Goal: Task Accomplishment & Management: Complete application form

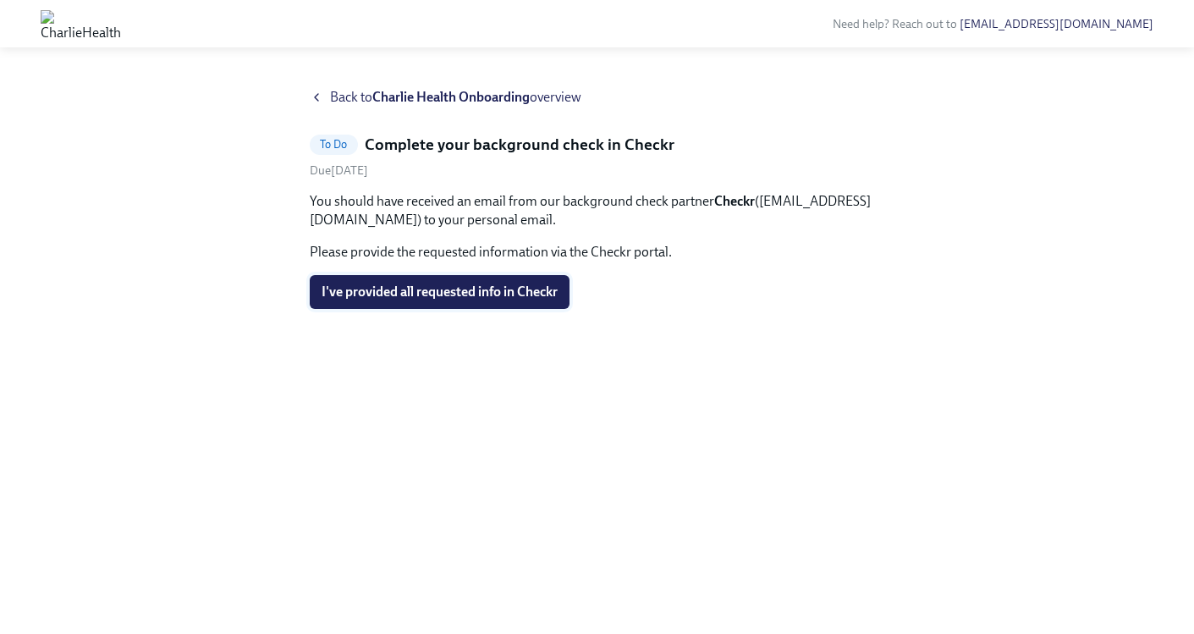
click at [503, 289] on span "I've provided all requested info in Checkr" at bounding box center [440, 291] width 236 height 17
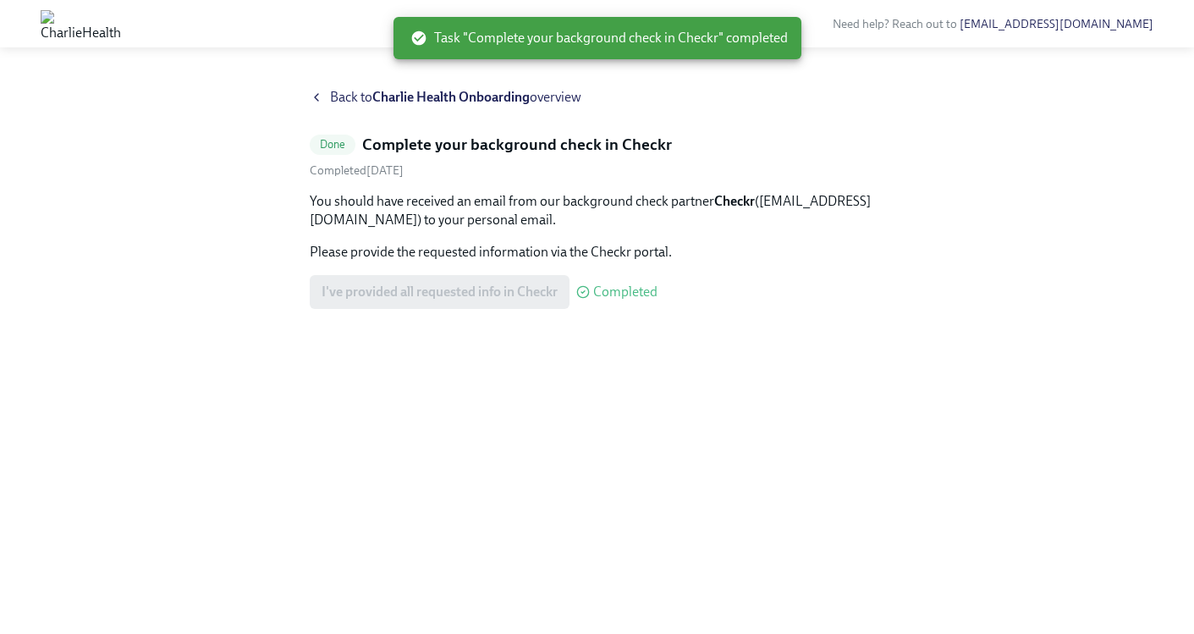
click at [333, 84] on div "Back to Charlie Health Onboarding overview Done Complete your background check …" at bounding box center [597, 351] width 1194 height 566
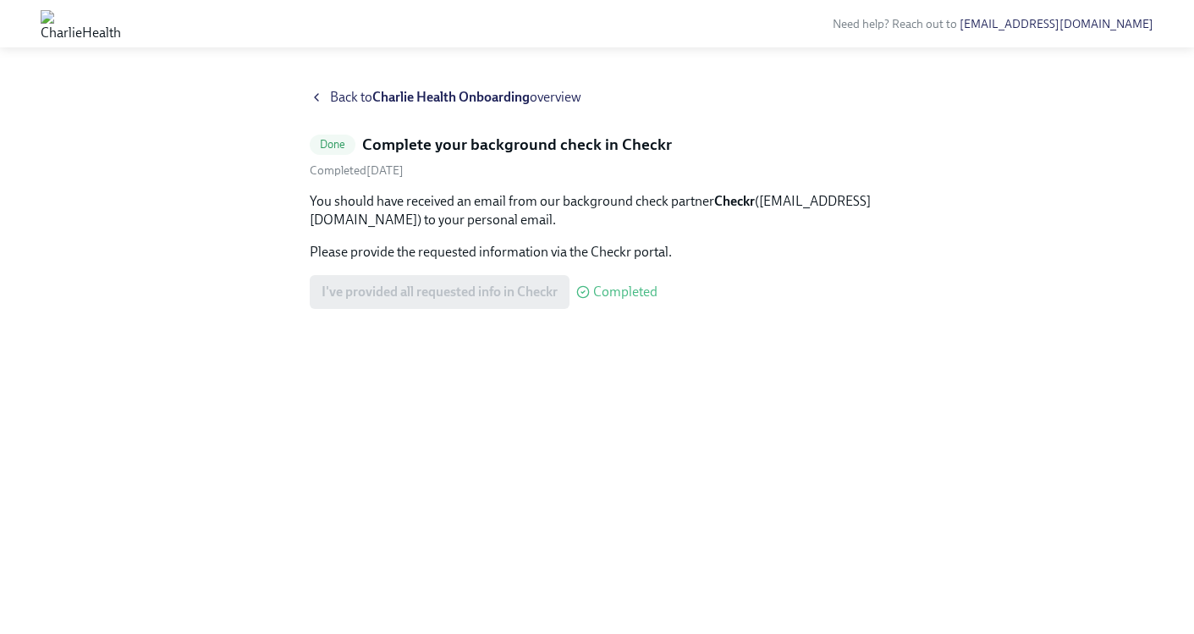
click at [323, 105] on div "Back to Charlie Health Onboarding overview" at bounding box center [597, 97] width 575 height 19
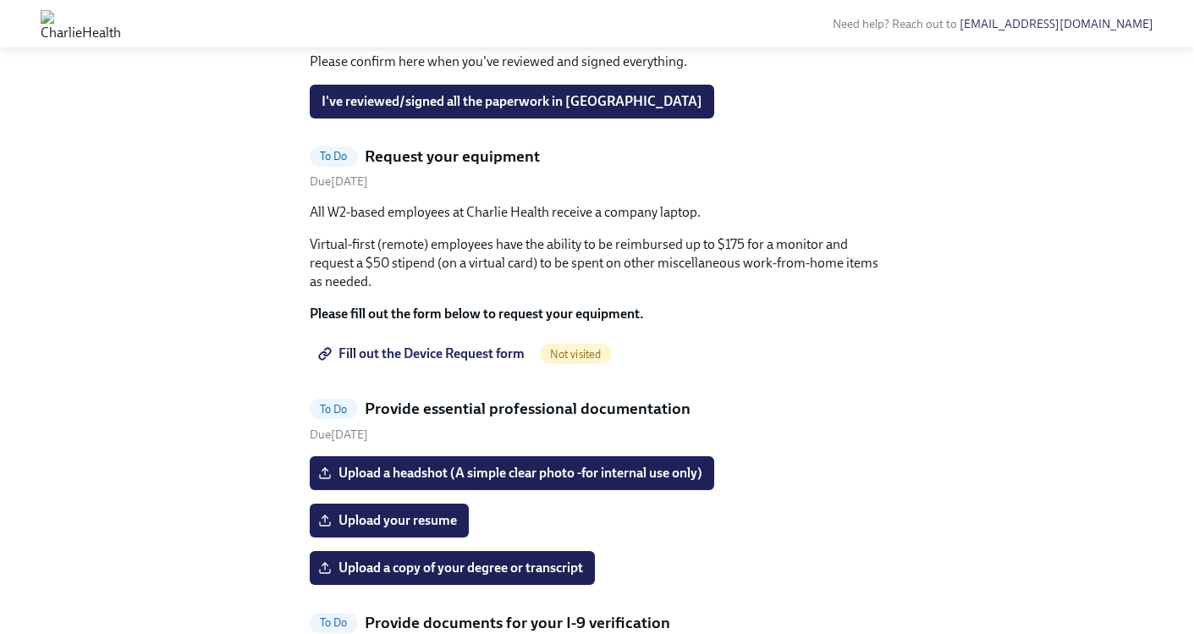
scroll to position [848, 0]
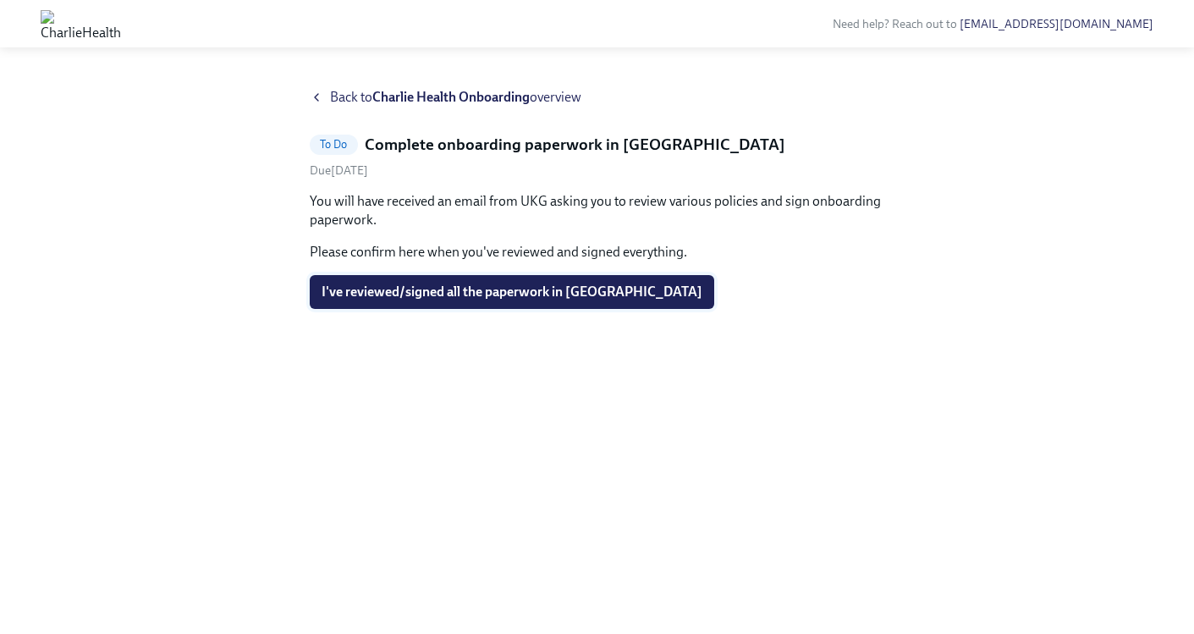
click at [489, 301] on button "I've reviewed/signed all the paperwork in [GEOGRAPHIC_DATA]" at bounding box center [512, 292] width 404 height 34
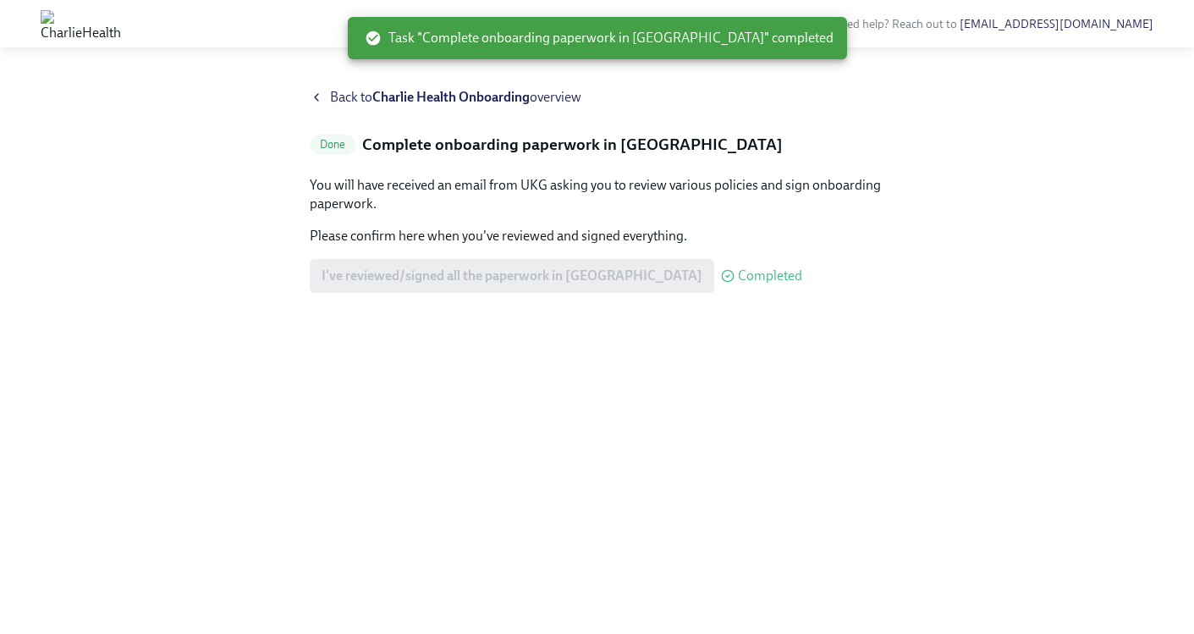
click at [347, 91] on span "Back to Charlie Health Onboarding overview" at bounding box center [455, 97] width 251 height 19
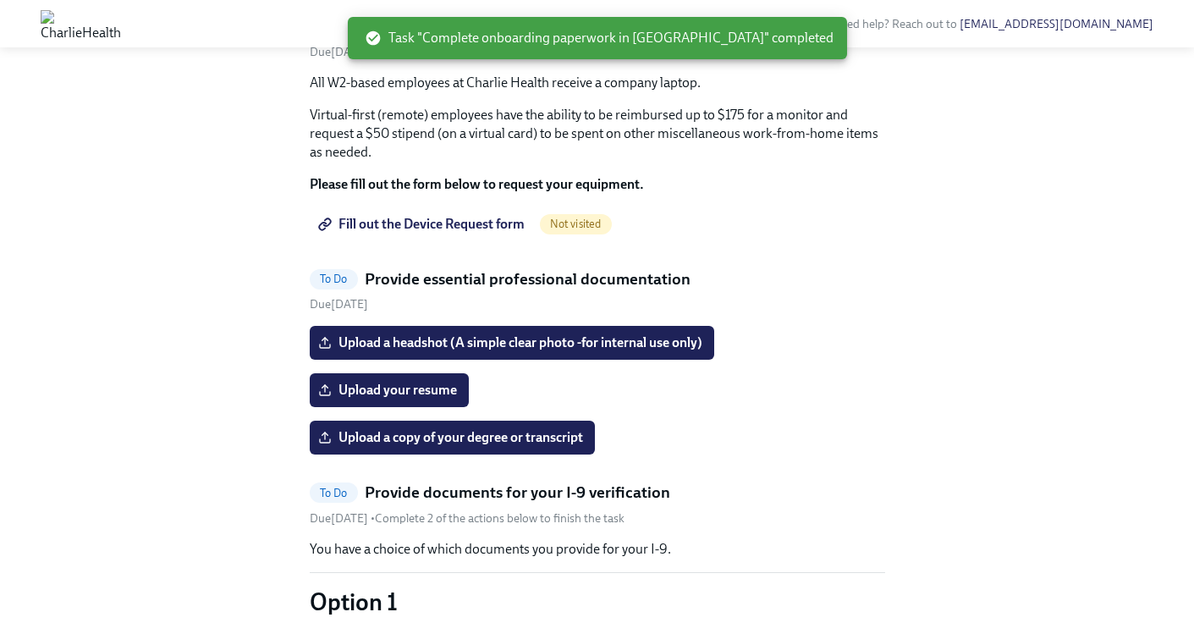
scroll to position [778, 0]
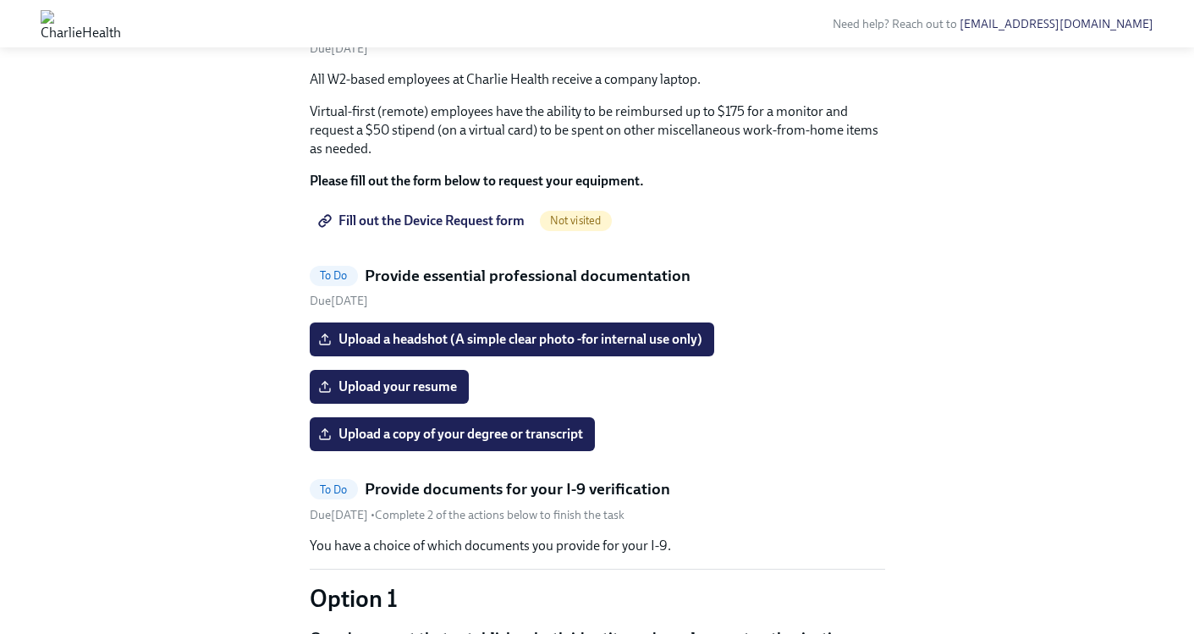
click at [495, 238] on link "Fill out the Device Request form" at bounding box center [423, 221] width 227 height 34
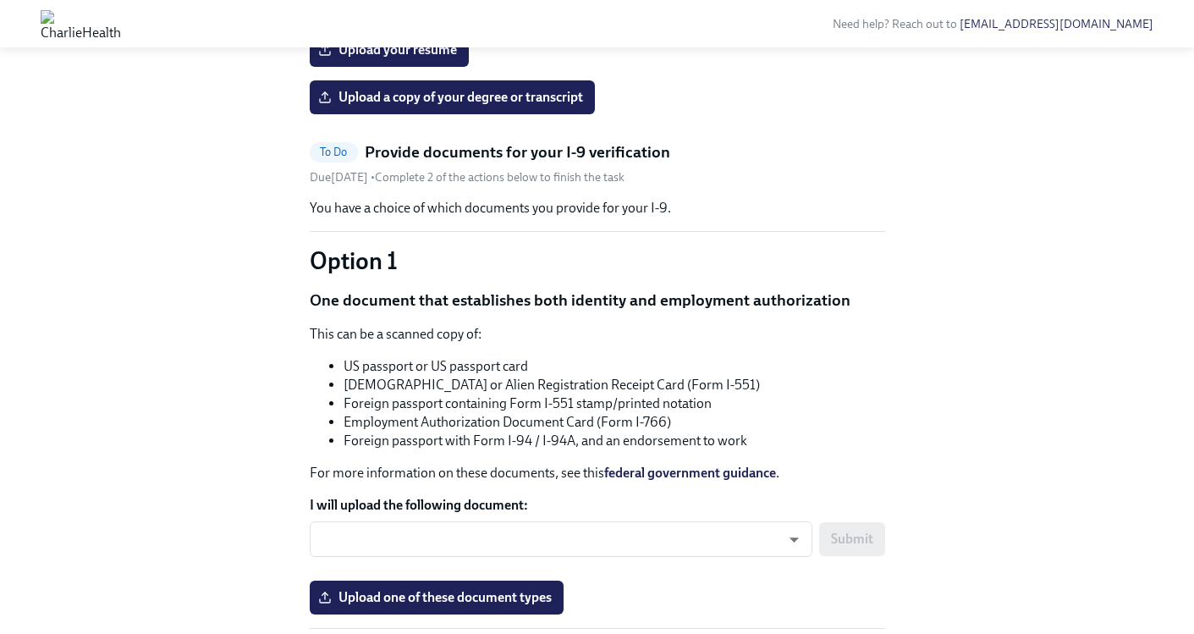
scroll to position [865, 0]
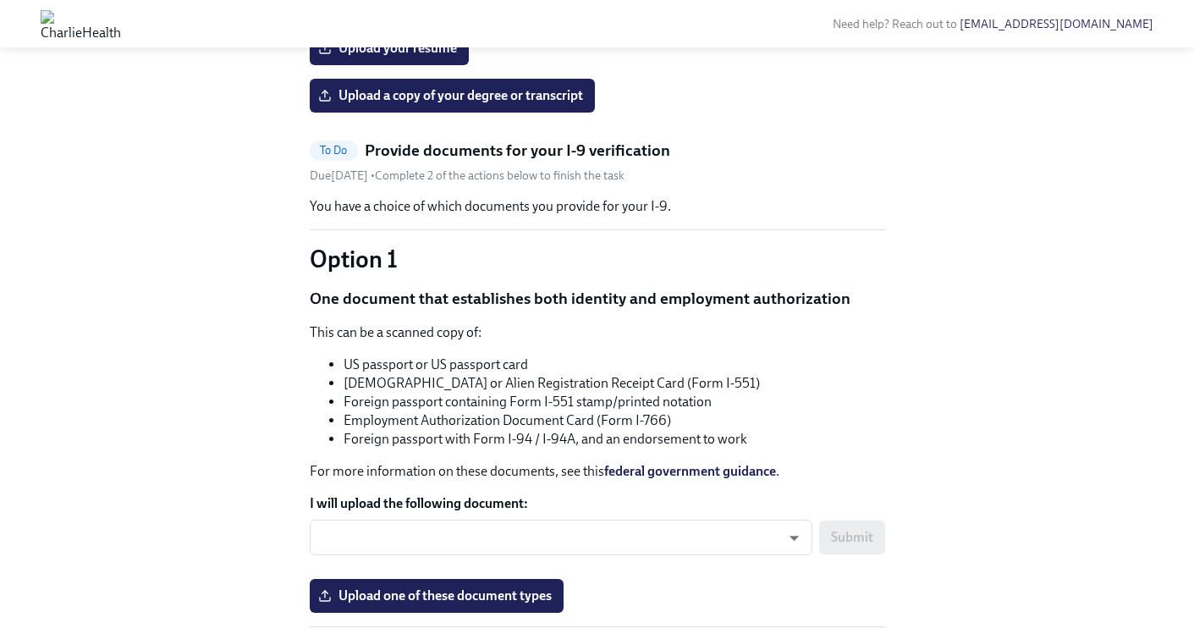
click at [569, 18] on label "Upload a headshot (A simple clear photo -for internal use only)" at bounding box center [512, 1] width 404 height 34
click at [0, 0] on input "Upload a headshot (A simple clear photo -for internal use only)" at bounding box center [0, 0] width 0 height 0
click at [357, 57] on span "Upload your resume" at bounding box center [389, 48] width 135 height 17
click at [0, 0] on input "Upload your resume" at bounding box center [0, 0] width 0 height 0
click at [471, 57] on span "Resume - [PERSON_NAME] (2022).pdf" at bounding box center [445, 48] width 247 height 17
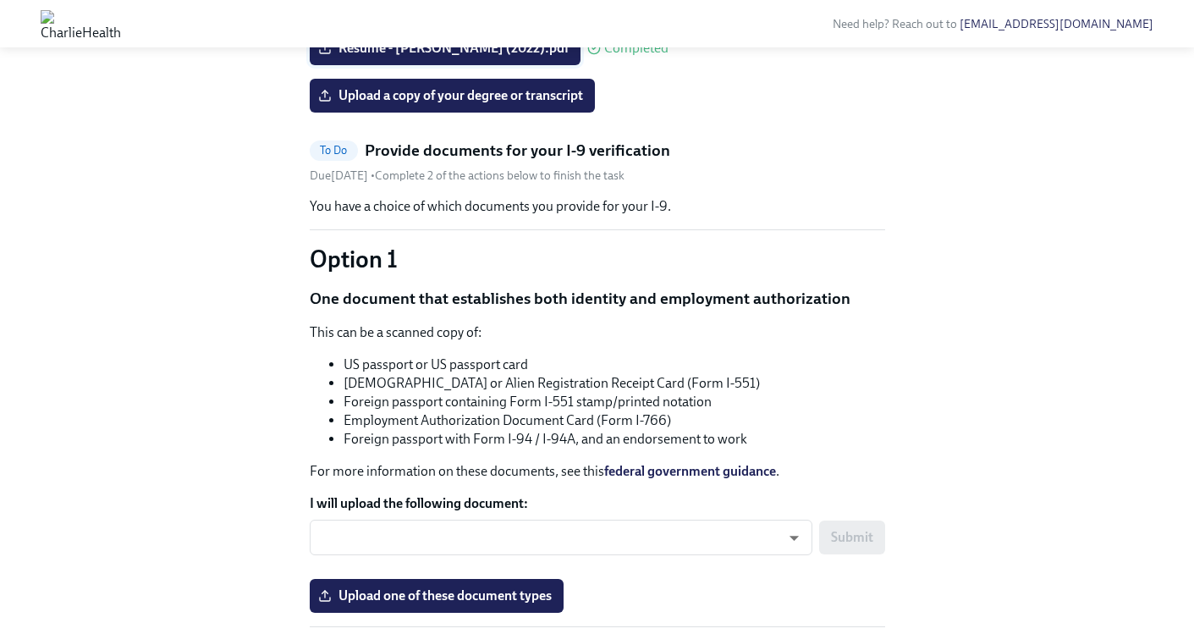
click at [0, 0] on input "Resume - [PERSON_NAME] (2022).pdf" at bounding box center [0, 0] width 0 height 0
click at [572, 104] on span "Upload a copy of your degree or transcript" at bounding box center [452, 95] width 261 height 17
click at [0, 0] on input "Upload a copy of your degree or transcript" at bounding box center [0, 0] width 0 height 0
click at [473, 104] on span "Upload a copy of your degree or transcript" at bounding box center [452, 95] width 261 height 17
click at [0, 0] on input "Upload a copy of your degree or transcript" at bounding box center [0, 0] width 0 height 0
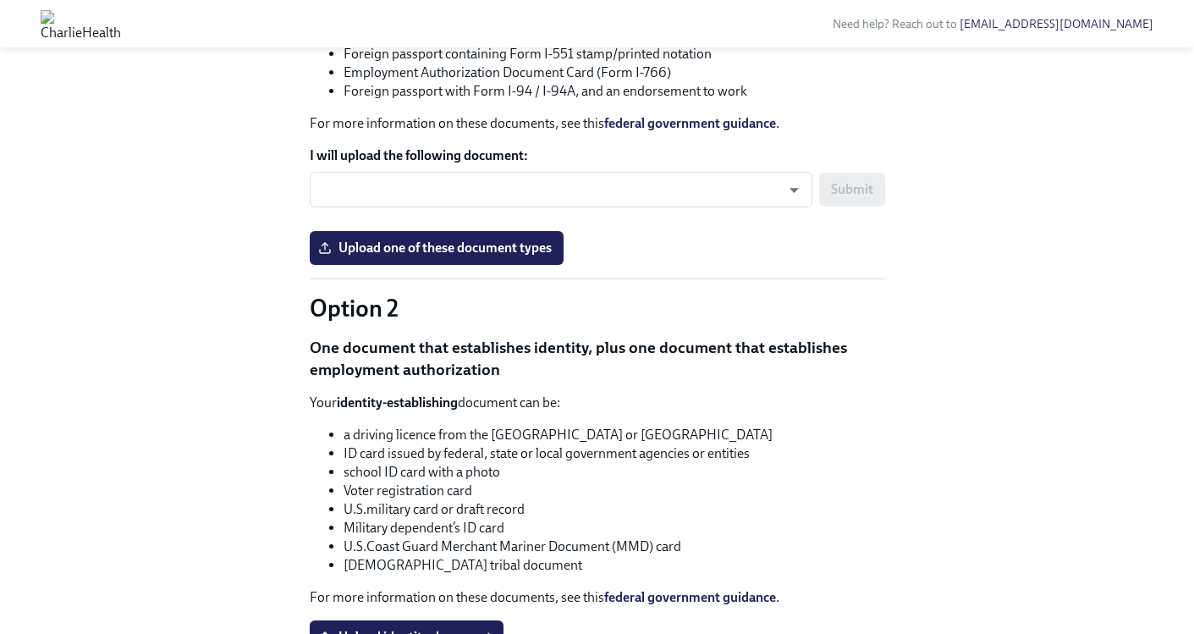
scroll to position [1266, 0]
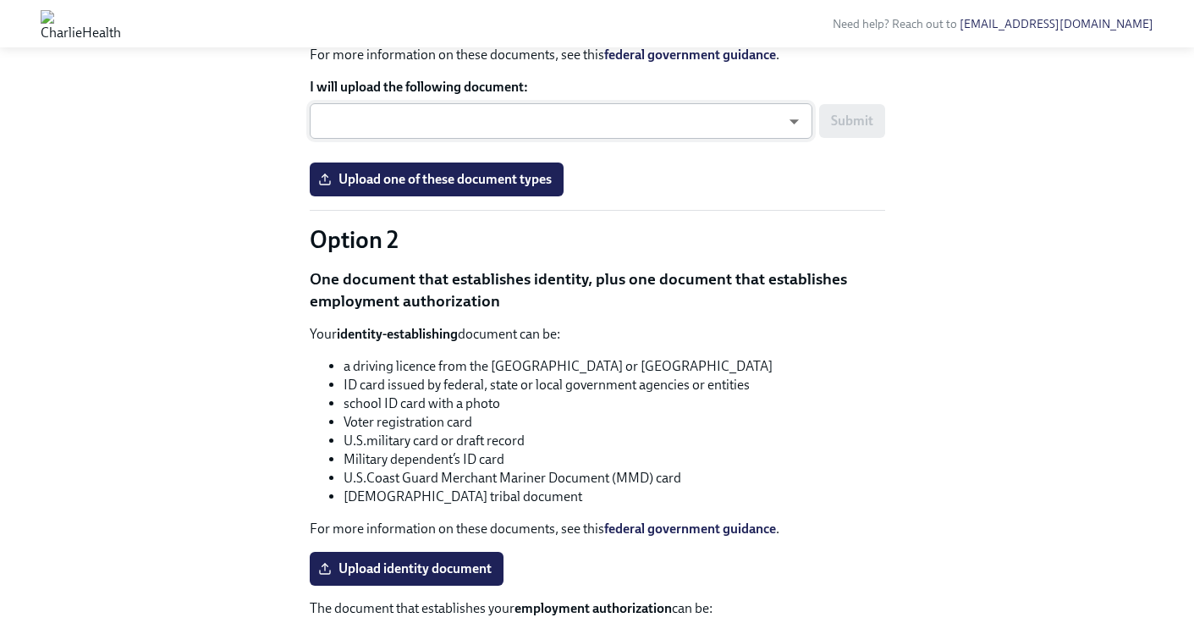
click at [768, 392] on body "Need help? Reach out to [EMAIL_ADDRESS][DOMAIN_NAME] Hi [PERSON_NAME]! This is …" at bounding box center [597, 188] width 1194 height 2908
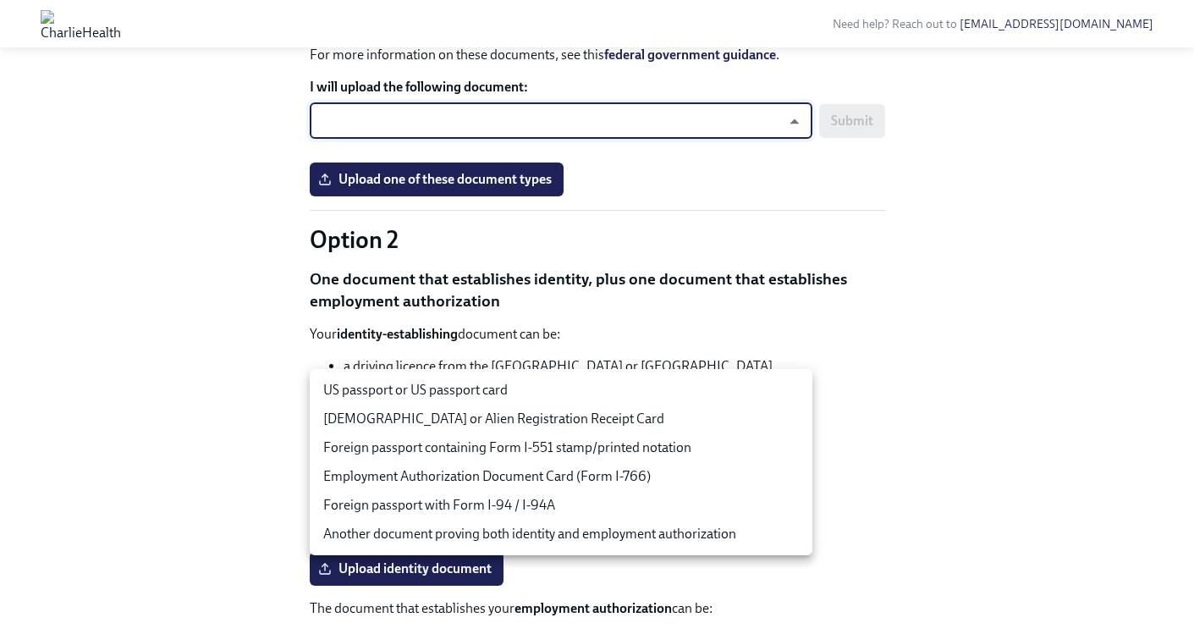
click at [667, 386] on li "US passport or US passport card" at bounding box center [561, 390] width 503 height 29
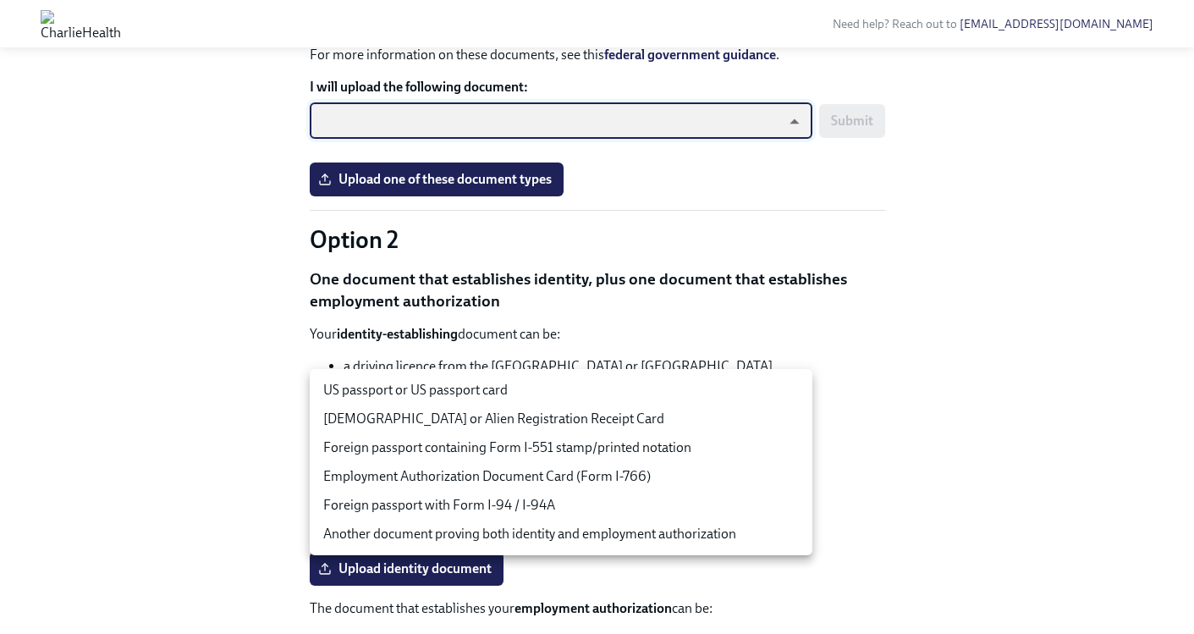
type input "tm035QtdH"
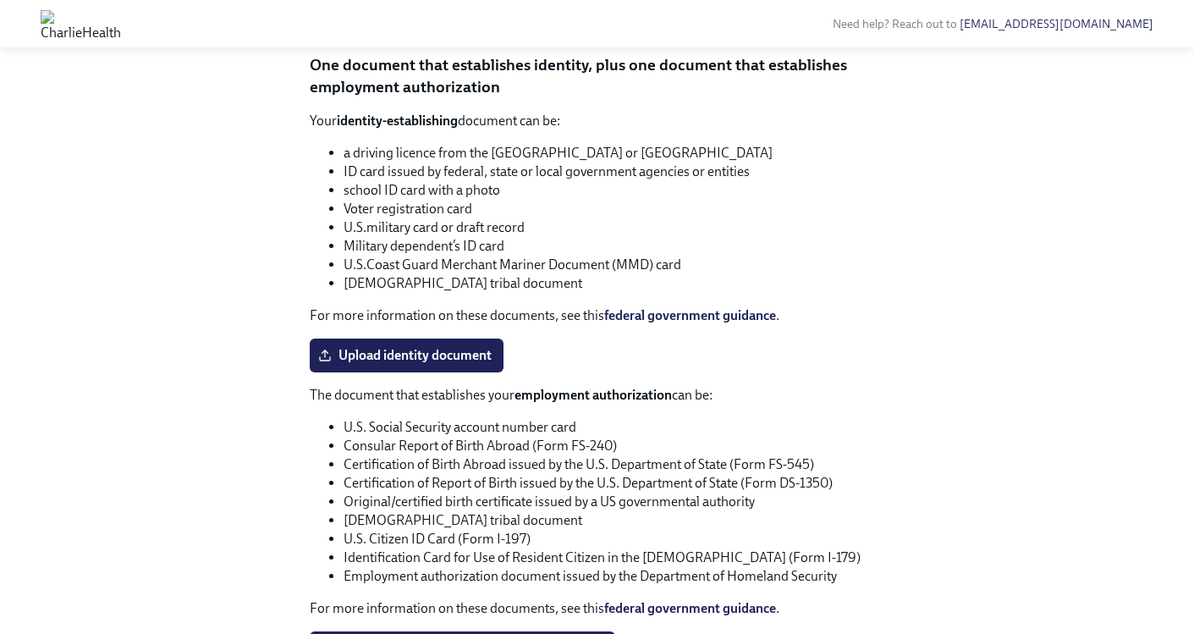
scroll to position [1067, 0]
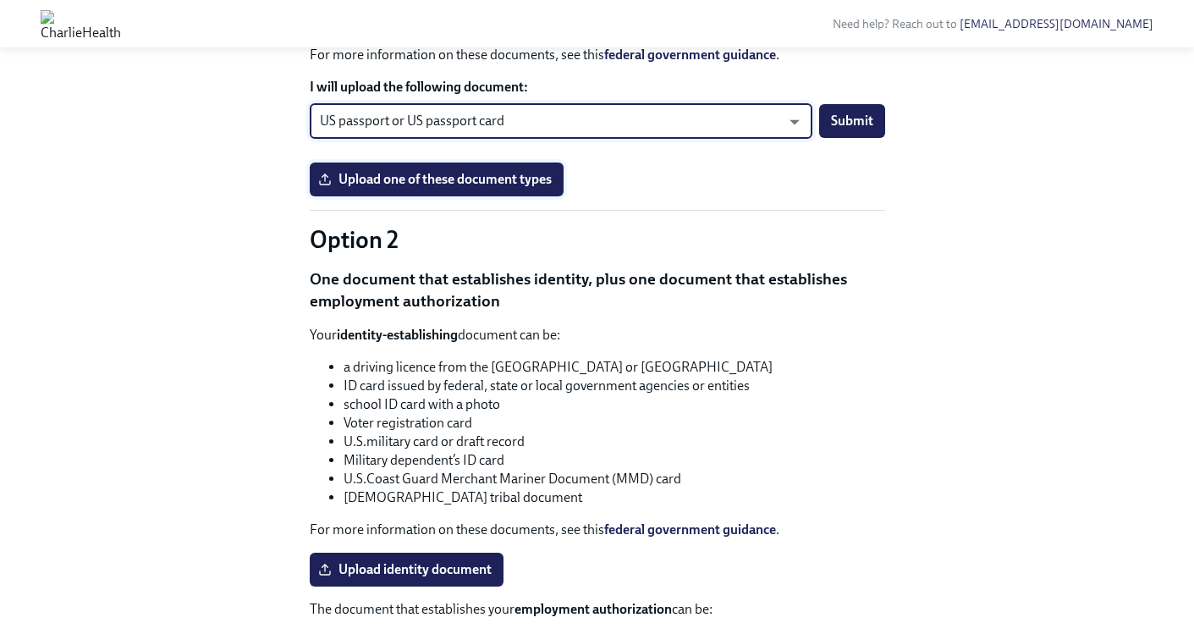
click at [472, 188] on span "Upload one of these document types" at bounding box center [437, 179] width 230 height 17
click at [0, 0] on input "Upload one of these document types" at bounding box center [0, 0] width 0 height 0
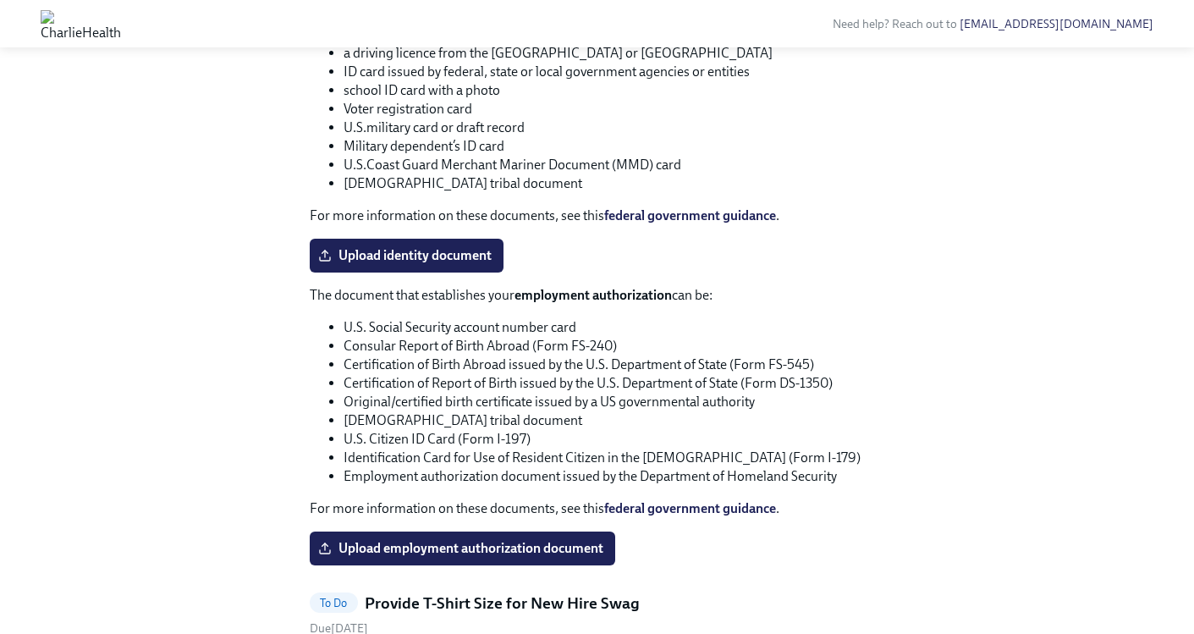
scroll to position [1390, 0]
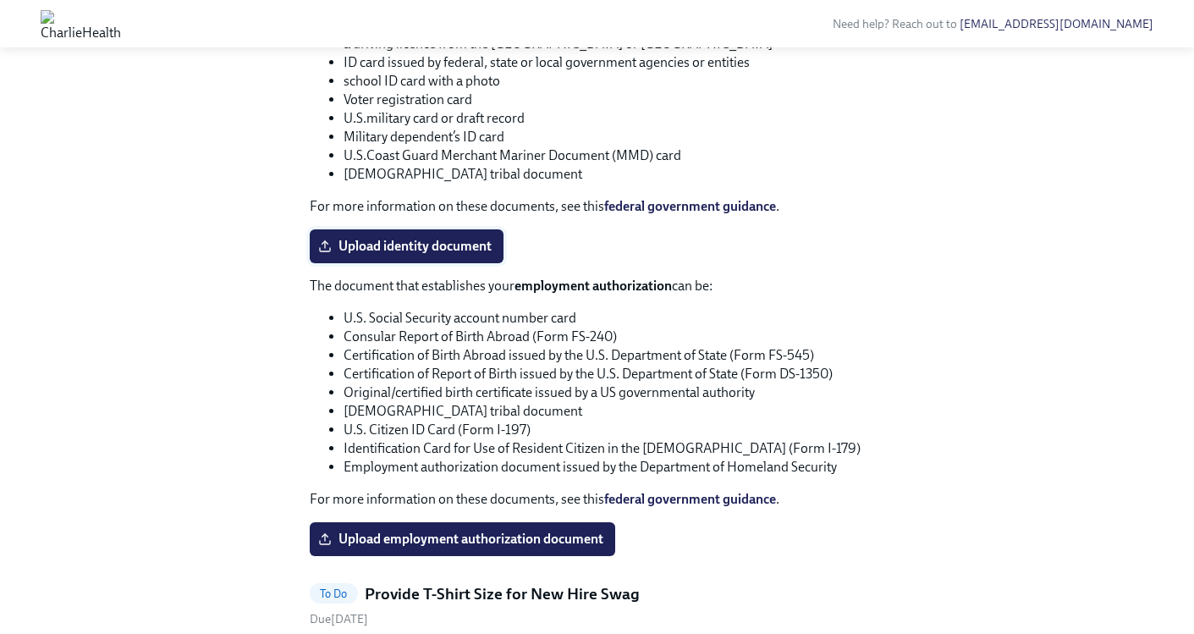
click at [450, 255] on span "Upload identity document" at bounding box center [407, 246] width 170 height 17
click at [0, 0] on input "Upload identity document" at bounding box center [0, 0] width 0 height 0
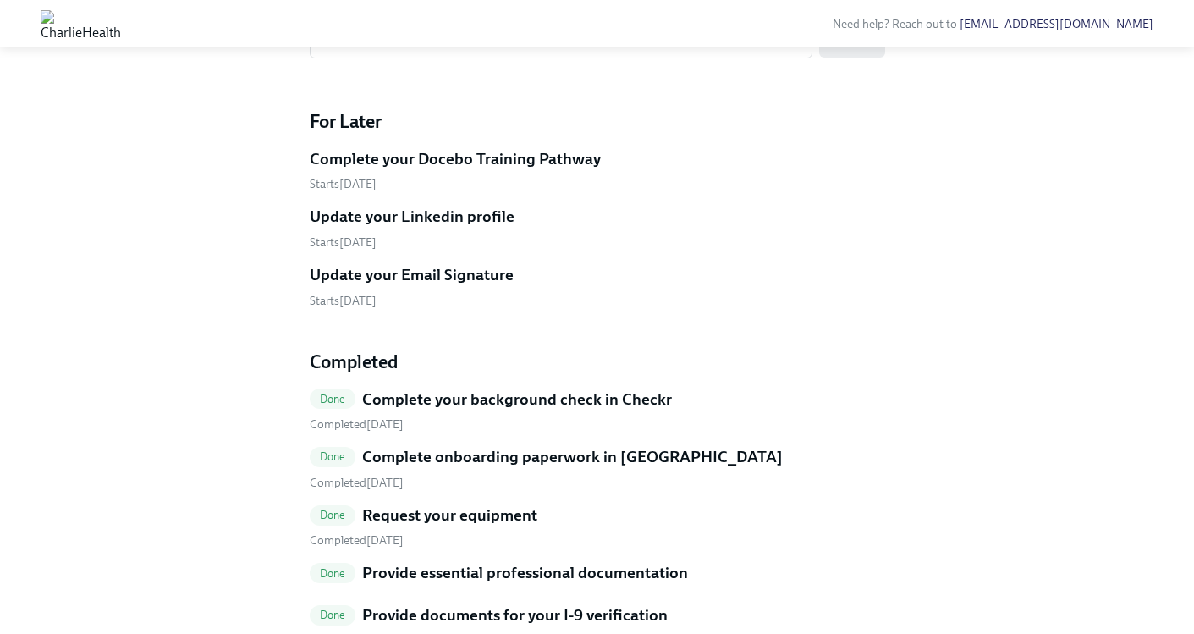
scroll to position [925, 0]
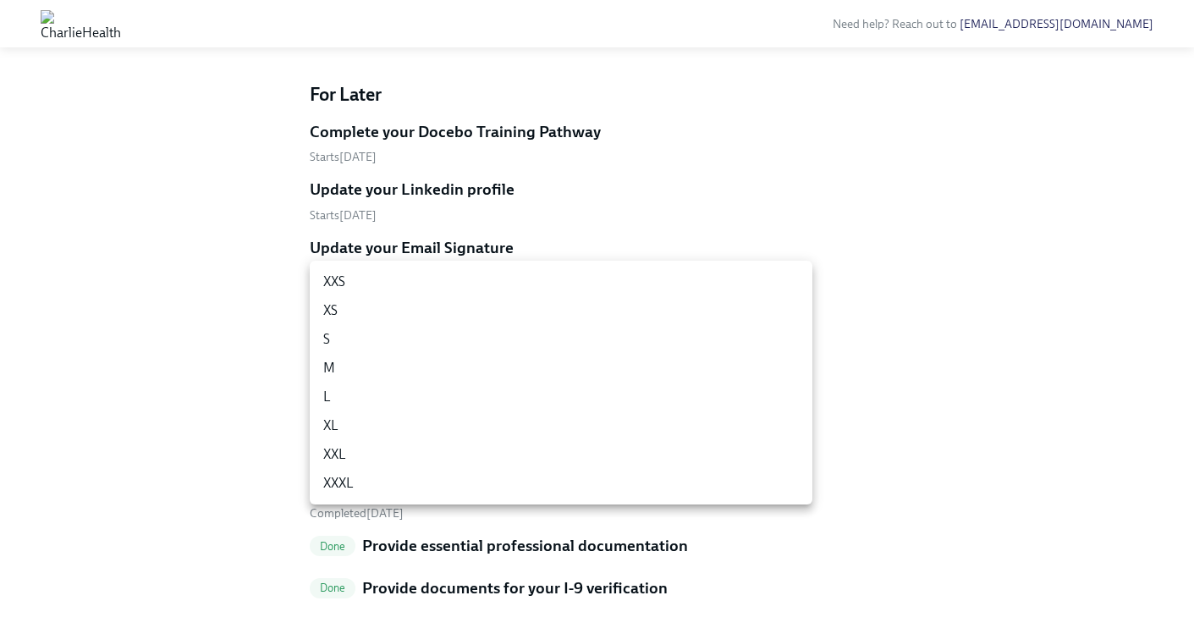
click at [363, 369] on li "M" at bounding box center [561, 368] width 503 height 29
type input "UEGyU4SCa"
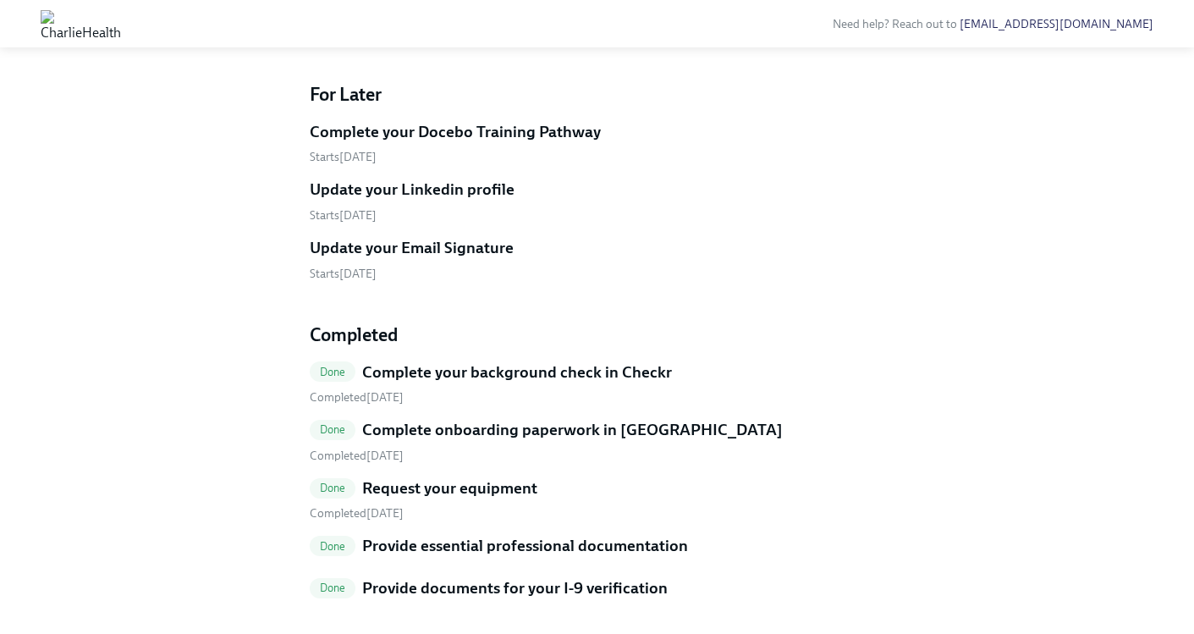
click at [863, 22] on span "Submit" at bounding box center [852, 13] width 42 height 17
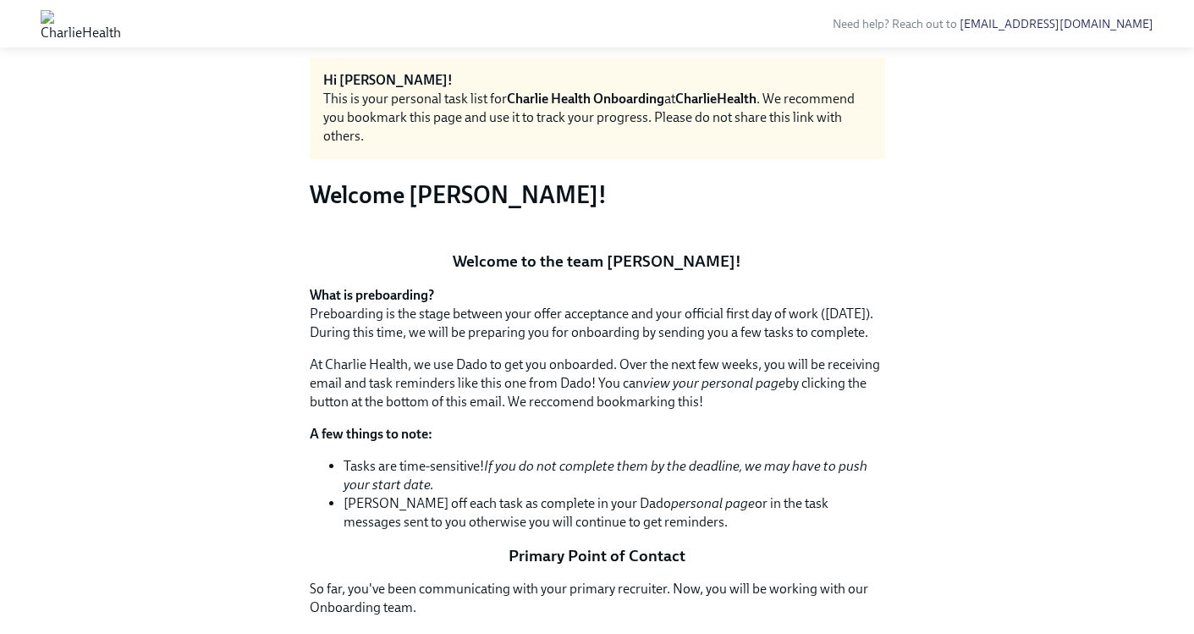
scroll to position [21, 0]
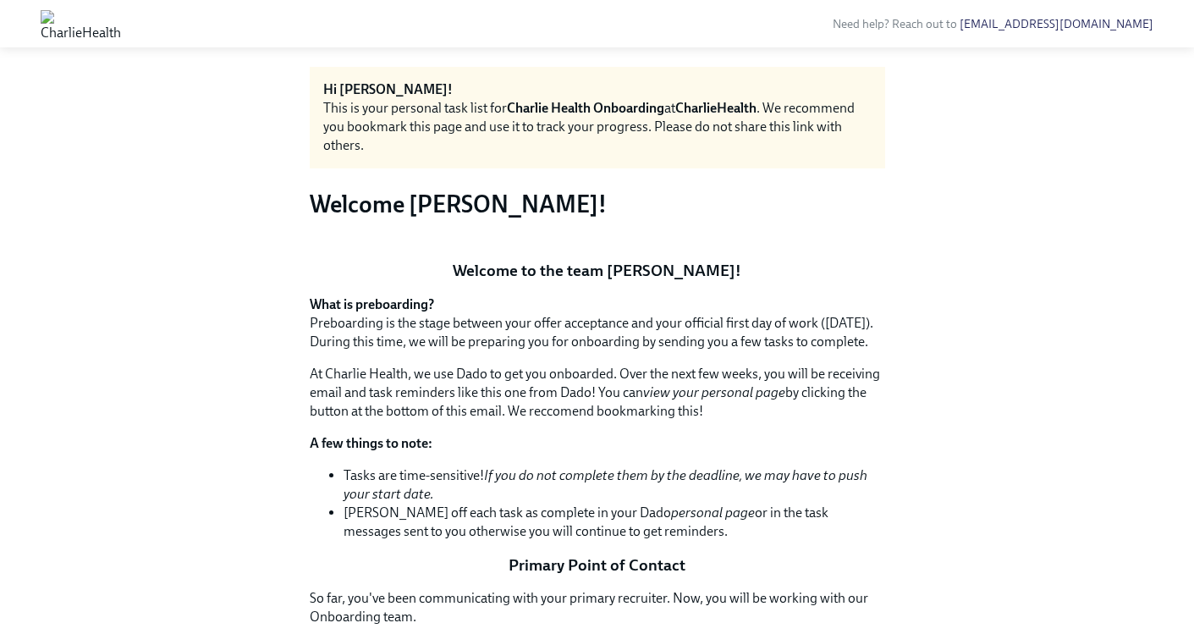
click at [734, 233] on button "Zoom image" at bounding box center [597, 233] width 575 height 0
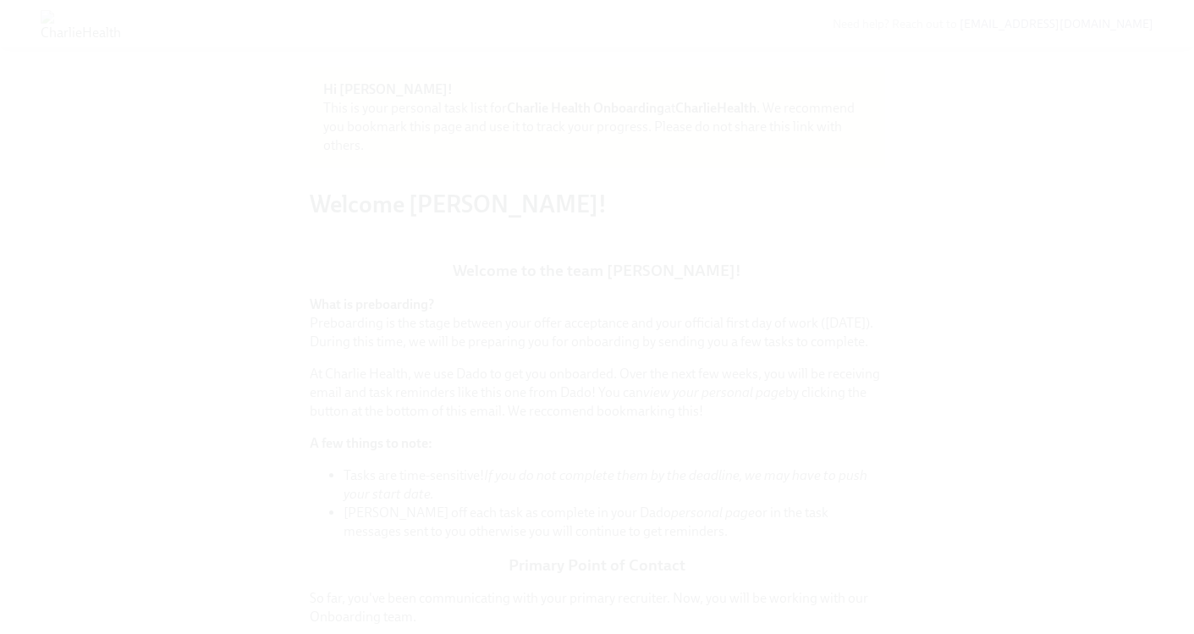
click at [734, 256] on button "Unzoom image" at bounding box center [597, 317] width 1194 height 634
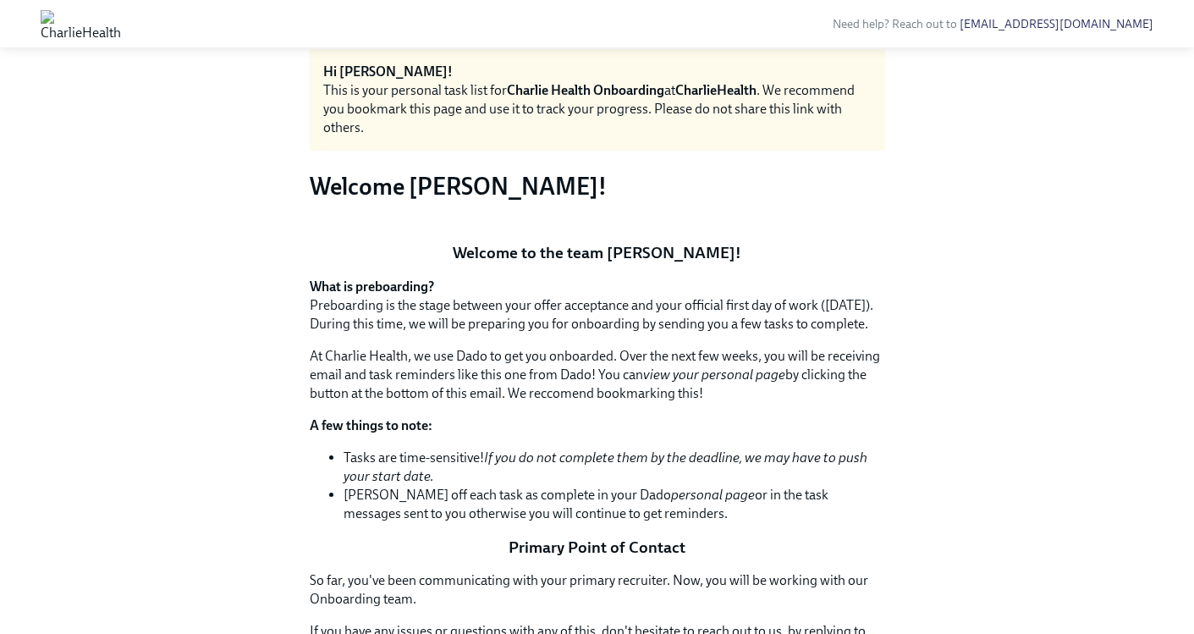
scroll to position [0, 0]
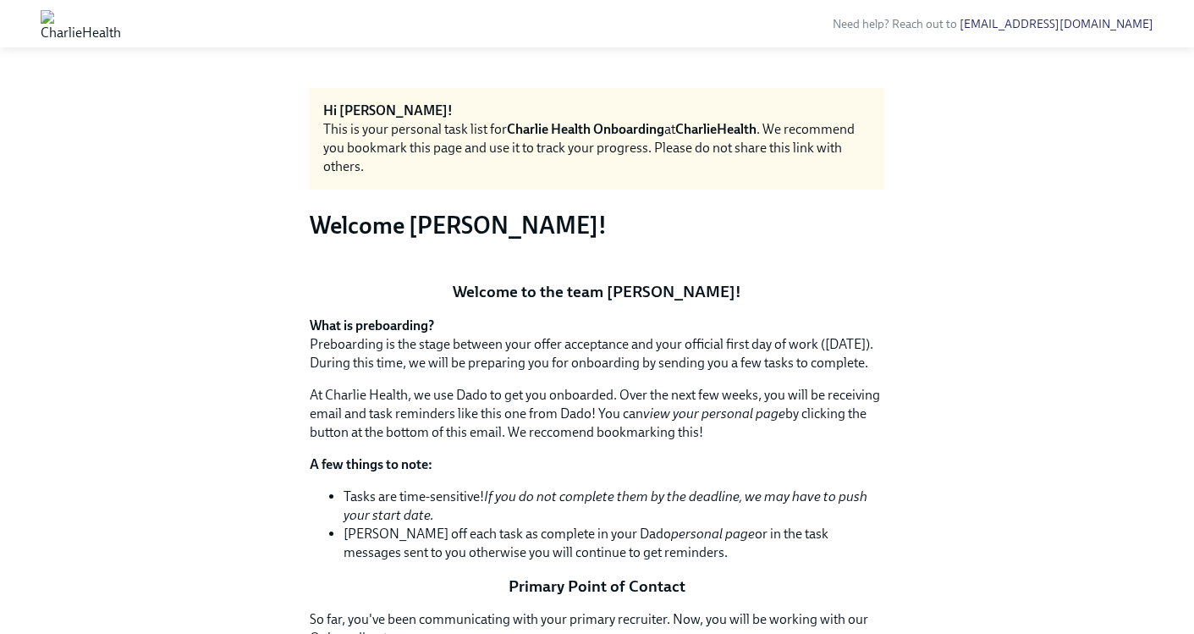
click at [121, 19] on img at bounding box center [81, 23] width 80 height 27
